Goal: Task Accomplishment & Management: Complete application form

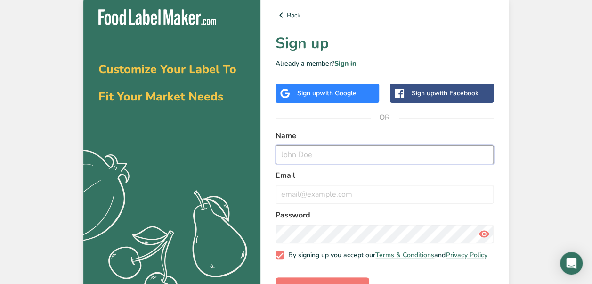
click at [314, 155] on input "text" at bounding box center [385, 154] width 218 height 19
type input "[PERSON_NAME]"
type input "[EMAIL_ADDRESS][DOMAIN_NAME]"
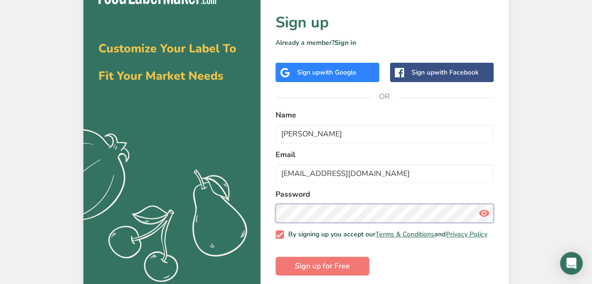
scroll to position [33, 0]
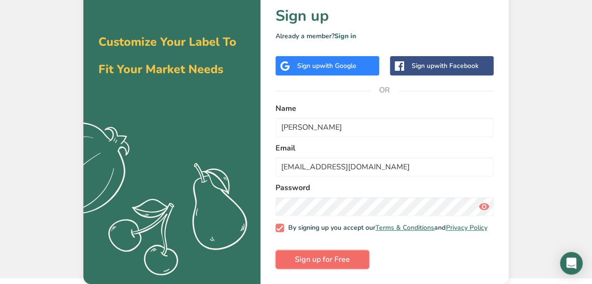
click at [347, 256] on span "Sign up for Free" at bounding box center [322, 258] width 55 height 11
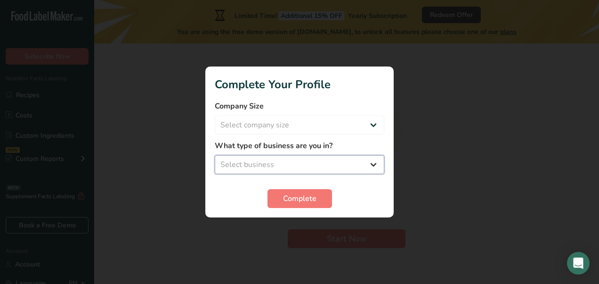
click at [285, 161] on select "Select business Packaged Food Manufacturer Restaurant & Cafe Bakery Meal Plans …" at bounding box center [300, 164] width 170 height 19
select select "1"
click at [215, 155] on select "Select business Packaged Food Manufacturer Restaurant & Cafe Bakery Meal Plans …" at bounding box center [300, 164] width 170 height 19
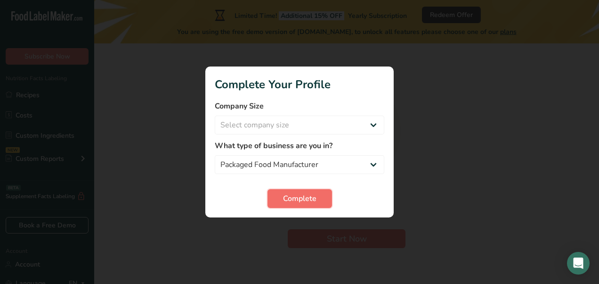
click at [288, 203] on span "Complete" at bounding box center [299, 198] width 33 height 11
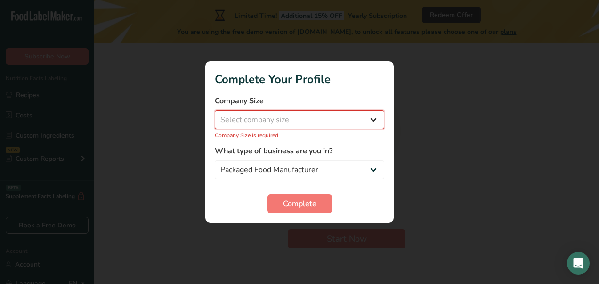
click at [285, 121] on select "Select company size Fewer than 10 Employees 10 to 50 Employees 51 to 500 Employ…" at bounding box center [300, 119] width 170 height 19
select select "3"
click at [215, 115] on select "Select company size Fewer than 10 Employees 10 to 50 Employees 51 to 500 Employ…" at bounding box center [300, 119] width 170 height 19
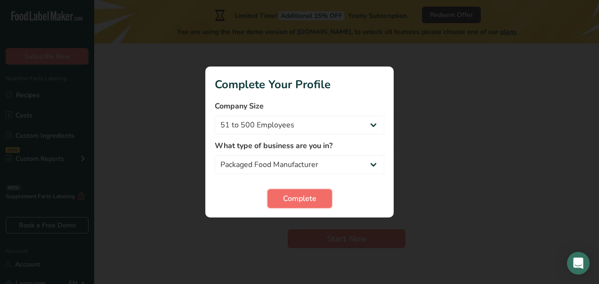
click at [297, 202] on span "Complete" at bounding box center [299, 198] width 33 height 11
